Goal: Information Seeking & Learning: Check status

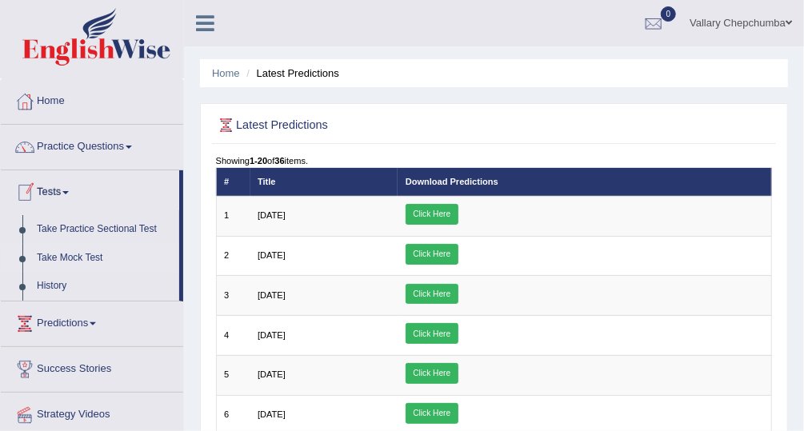
click at [133, 254] on link "Take Mock Test" at bounding box center [105, 258] width 150 height 29
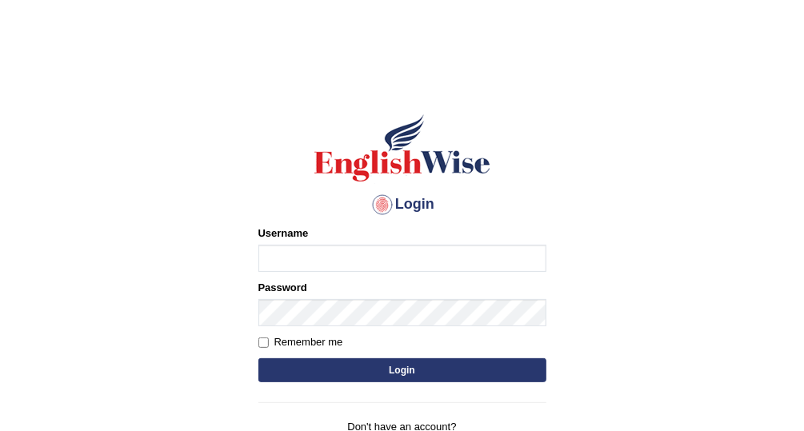
type input "Vallarie97"
click at [426, 381] on button "Login" at bounding box center [402, 370] width 288 height 24
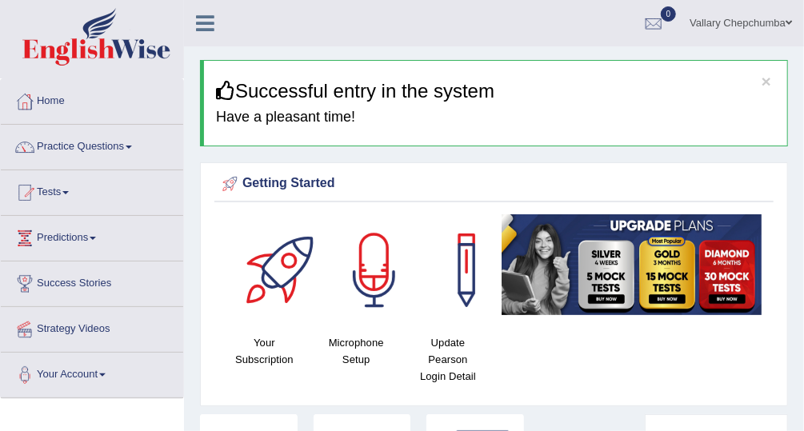
click at [49, 194] on link "Tests" at bounding box center [92, 190] width 182 height 40
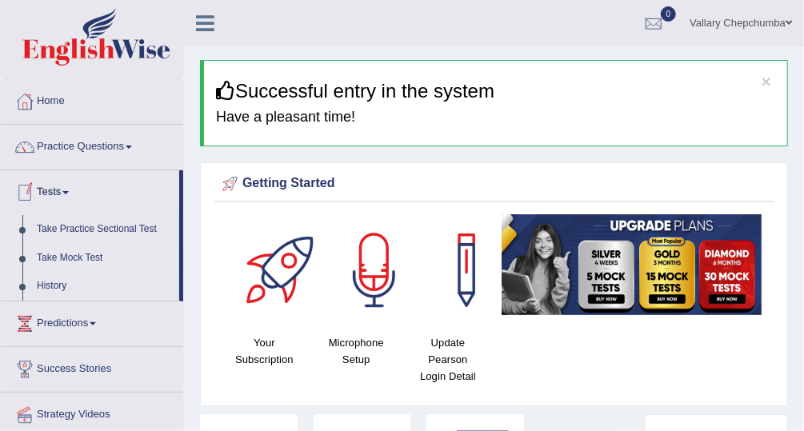
click at [50, 260] on link "Take Mock Test" at bounding box center [105, 258] width 150 height 29
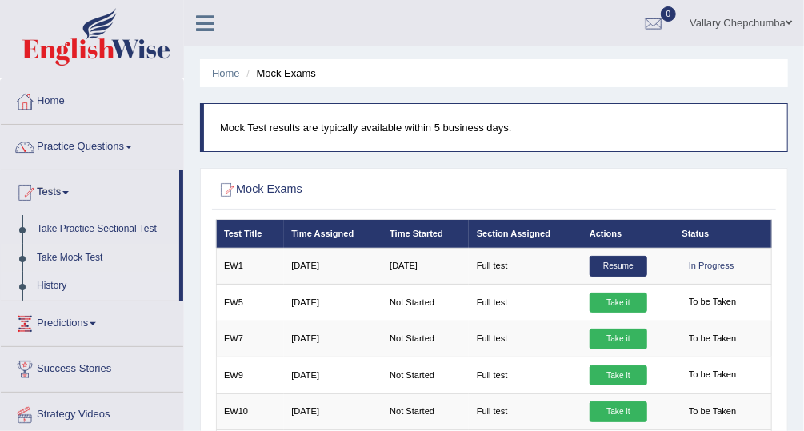
click at [43, 283] on link "History" at bounding box center [105, 286] width 150 height 29
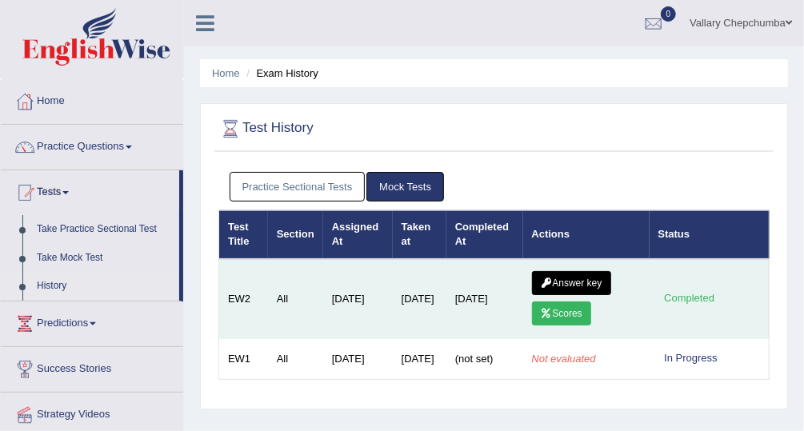
click at [543, 312] on icon at bounding box center [547, 314] width 12 height 10
